Goal: Information Seeking & Learning: Find specific fact

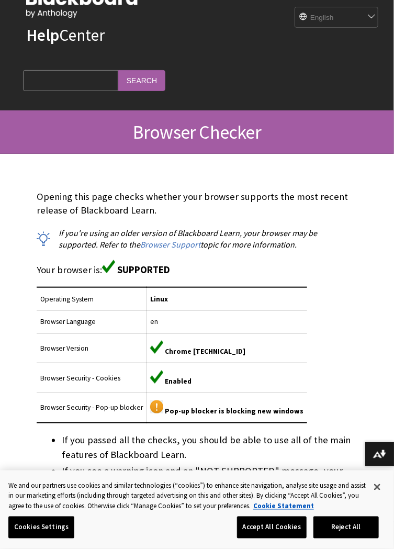
scroll to position [37, 0]
click at [380, 499] on button "Close" at bounding box center [377, 487] width 23 height 23
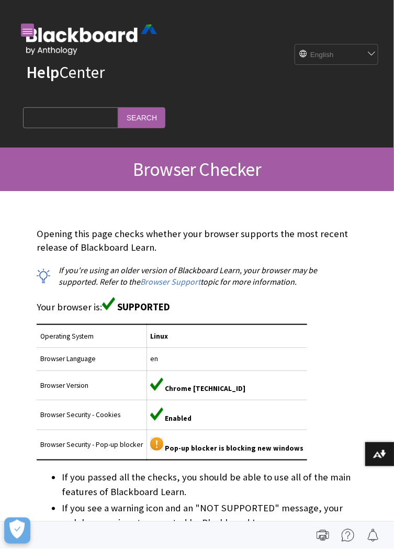
scroll to position [15, 0]
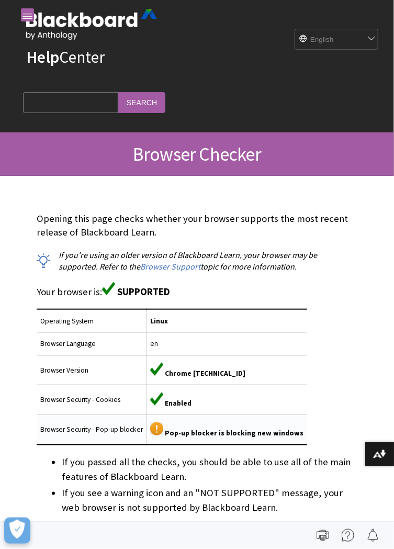
click at [258, 433] on span "Pop-up blocker is blocking new windows" at bounding box center [234, 433] width 139 height 9
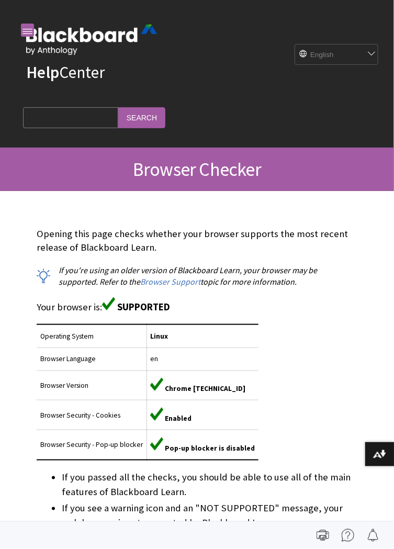
scroll to position [963, 0]
click at [86, 115] on input "Search Query" at bounding box center [70, 117] width 95 height 20
type input "samsung Internet"
click at [165, 113] on input "Search" at bounding box center [141, 117] width 47 height 20
